Goal: Transaction & Acquisition: Purchase product/service

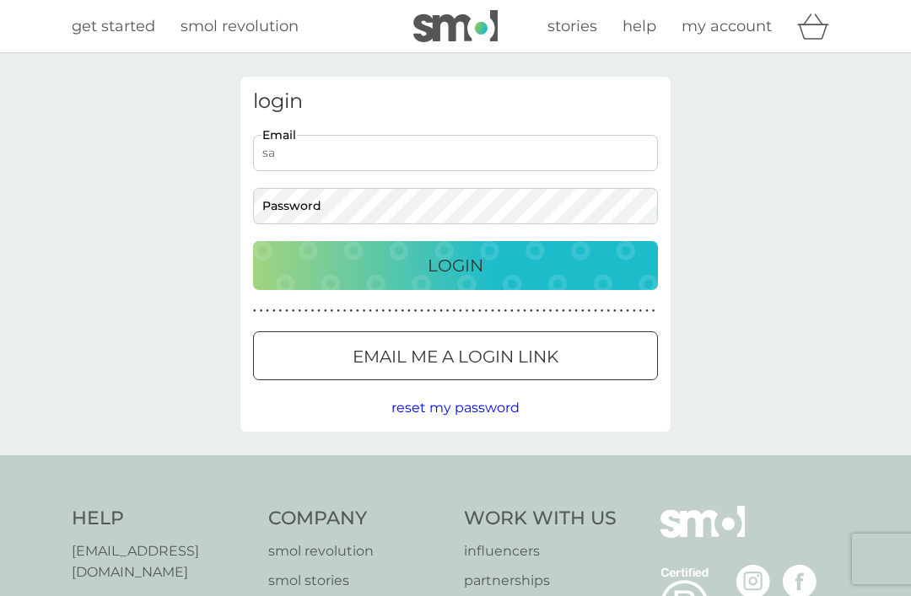
type input "s"
type input "[PERSON_NAME][EMAIL_ADDRESS][PERSON_NAME][DOMAIN_NAME]"
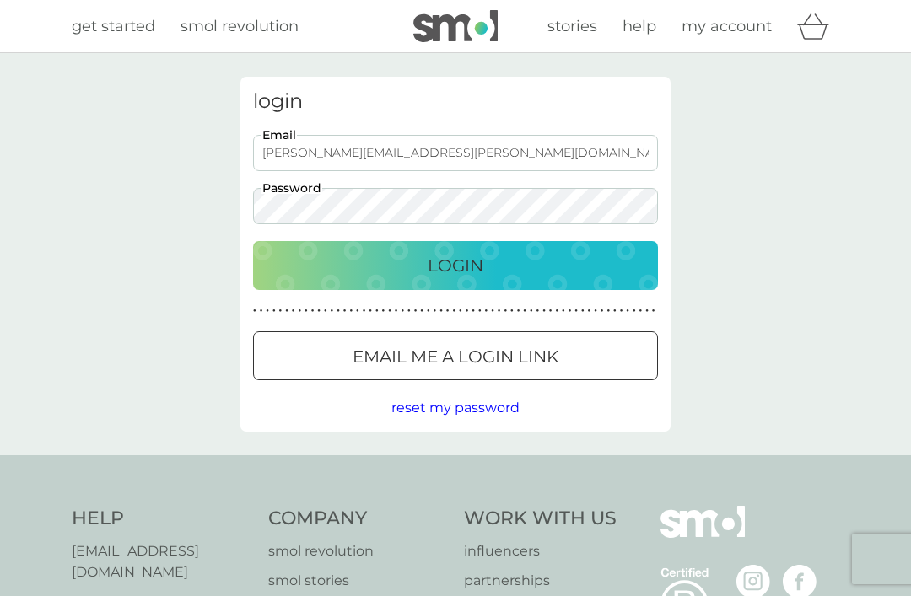
click at [464, 270] on p "Login" at bounding box center [456, 265] width 56 height 27
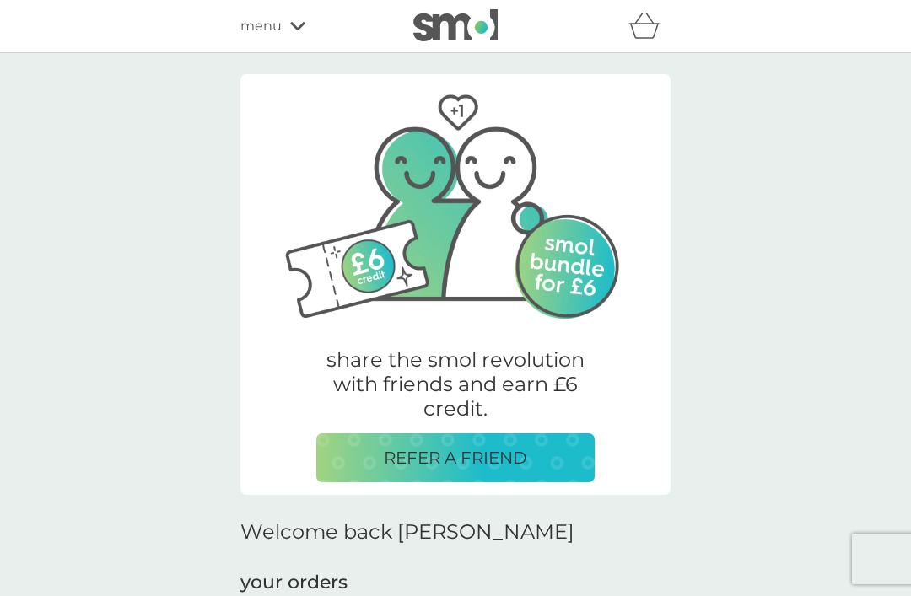
click at [294, 32] on div "menu" at bounding box center [311, 26] width 143 height 22
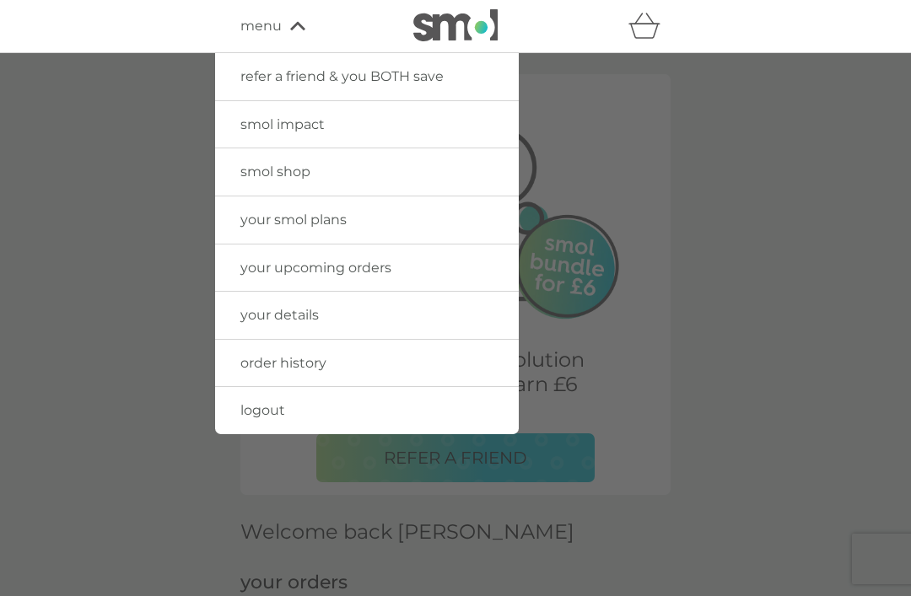
click at [288, 167] on span "smol shop" at bounding box center [275, 172] width 70 height 16
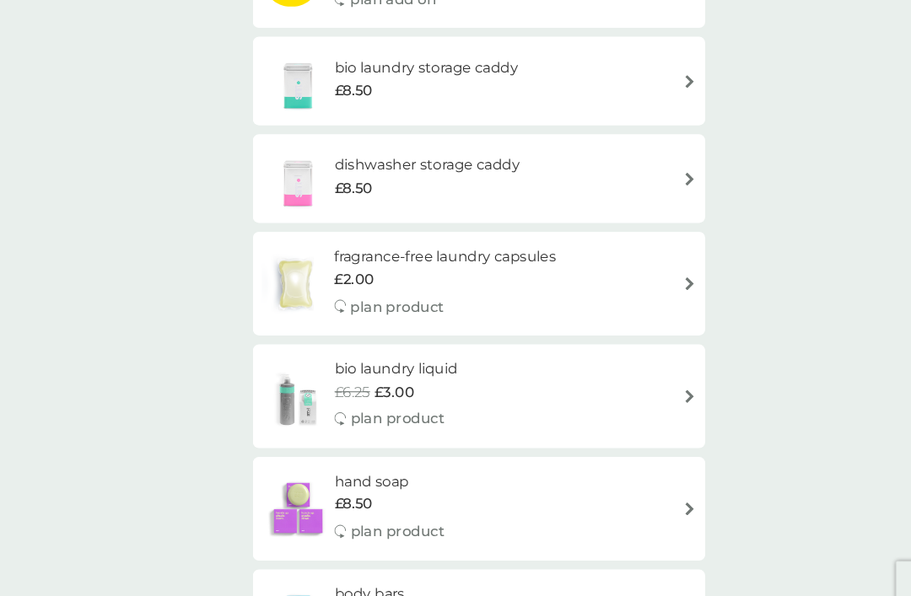
scroll to position [564, 0]
click at [659, 370] on img at bounding box center [656, 376] width 13 height 13
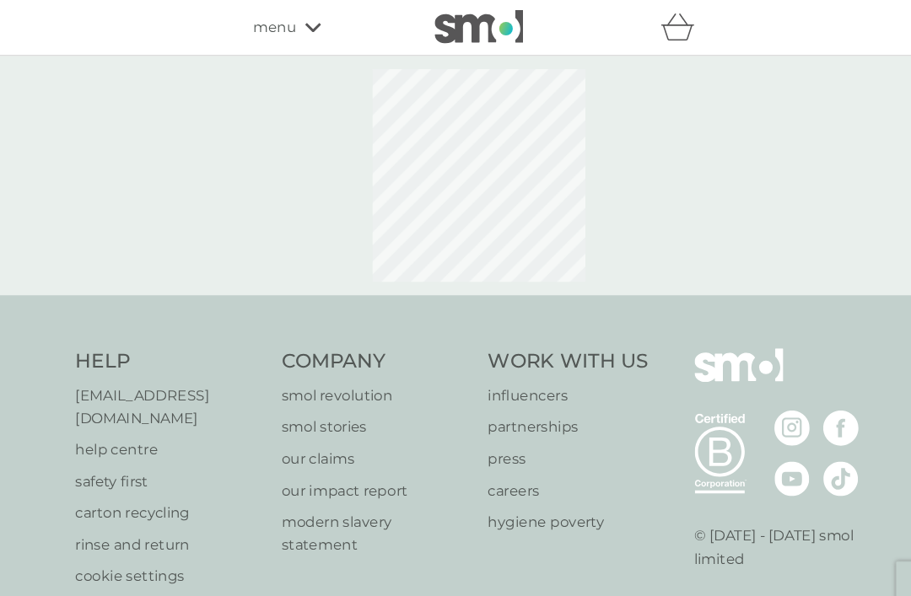
select select "91"
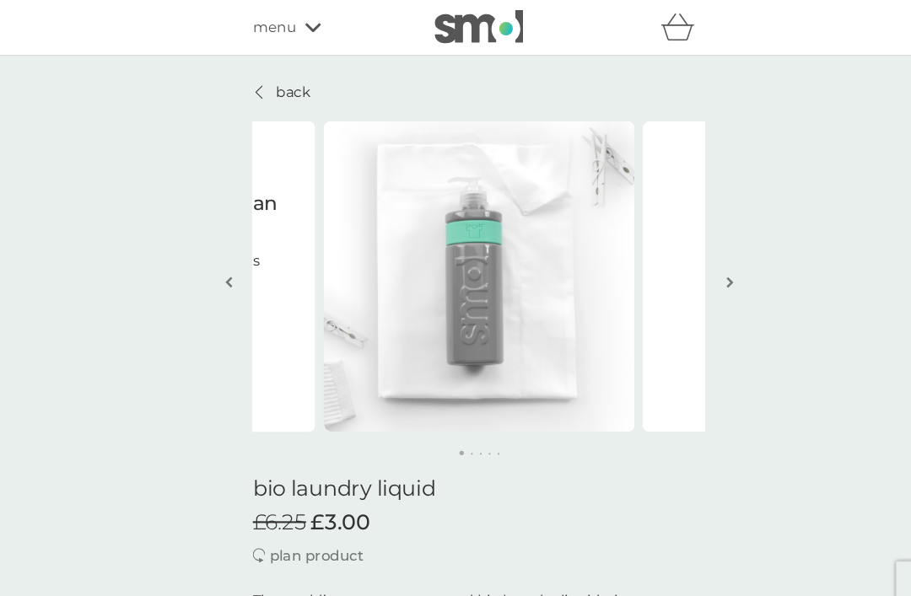
click at [252, 85] on div at bounding box center [247, 87] width 12 height 13
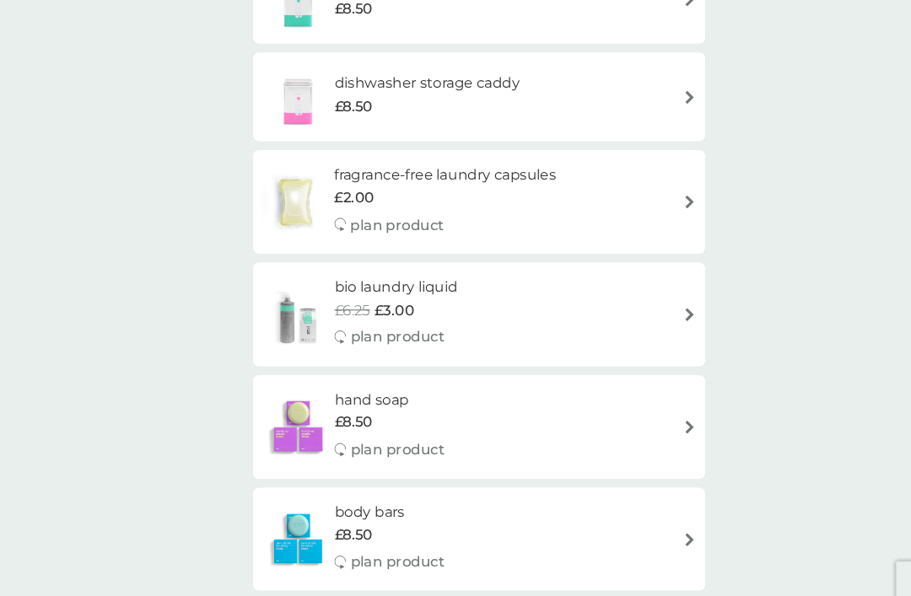
scroll to position [633, 0]
